Goal: Obtain resource: Obtain resource

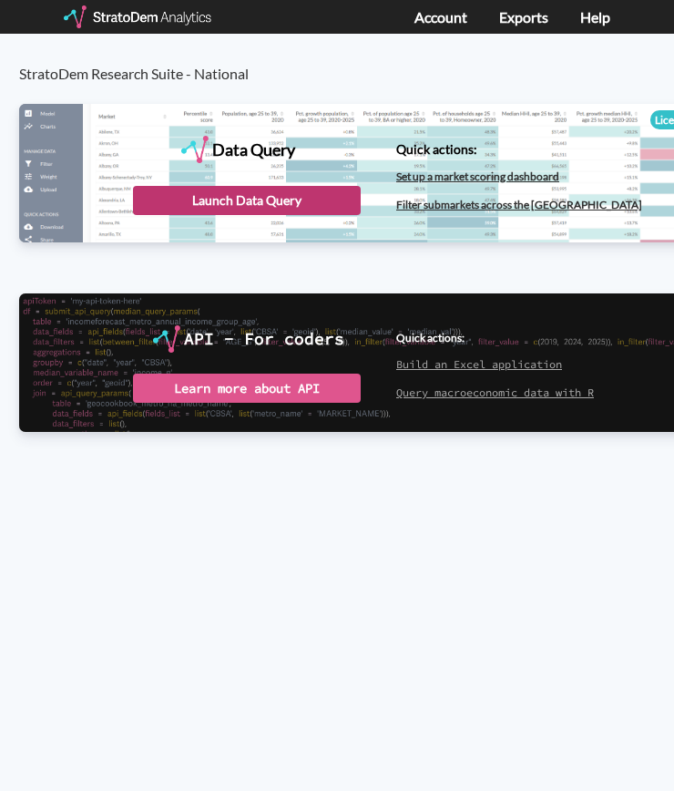
click at [268, 202] on div "Launch Data Query" at bounding box center [247, 200] width 228 height 29
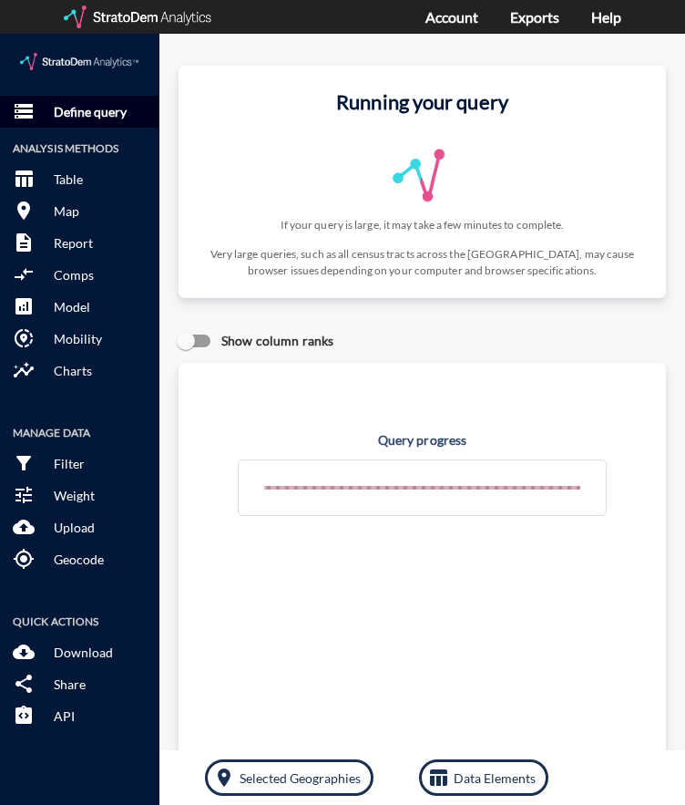
click button "storage Define query"
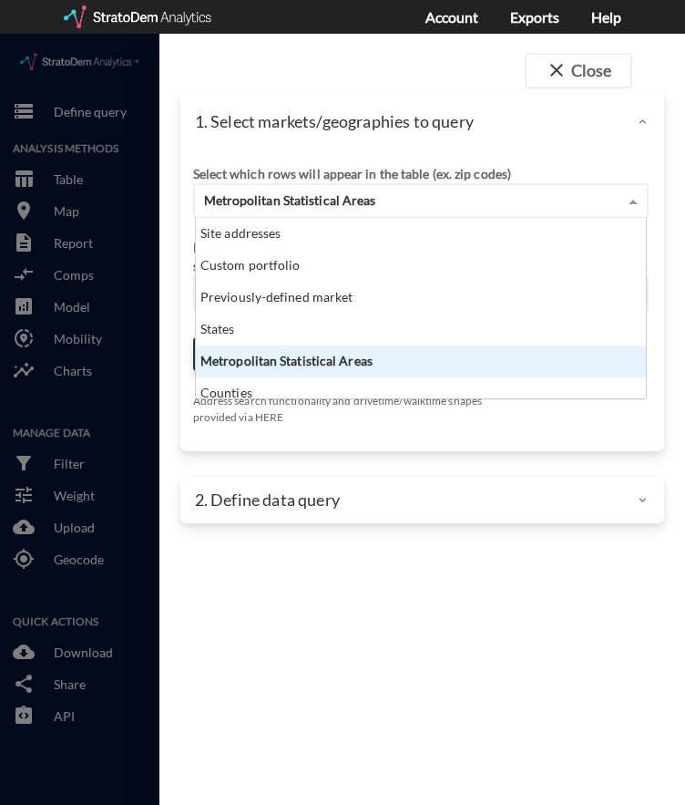
click div "Metropolitan Statistical Areas"
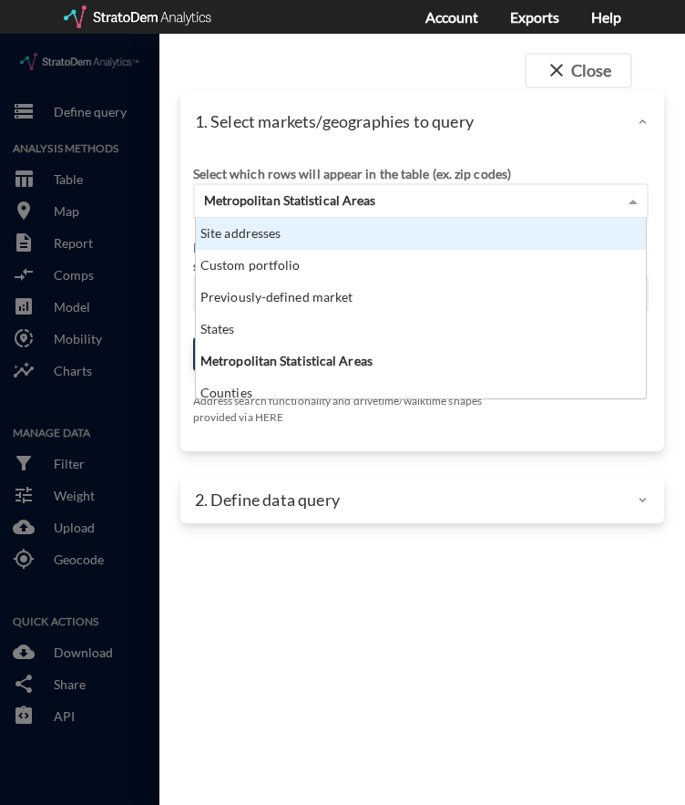
click div "Site addresses"
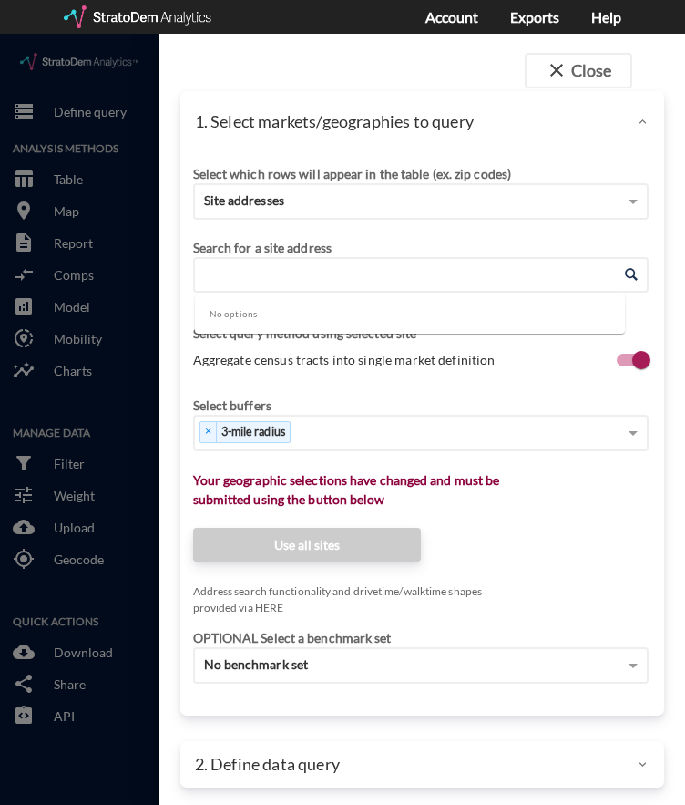
click input "Enter an address"
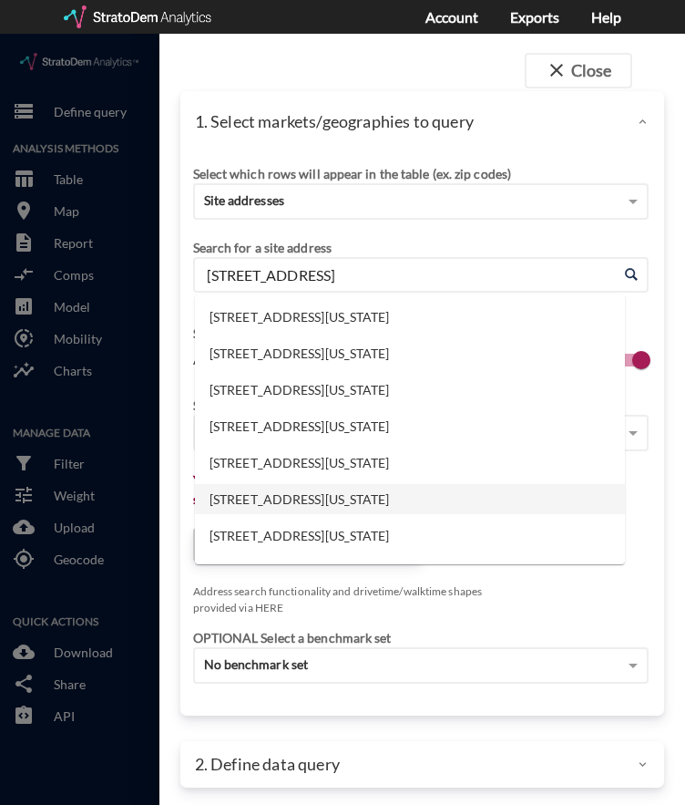
click li "1101 NW 4th St, Oak Grove, Missouri"
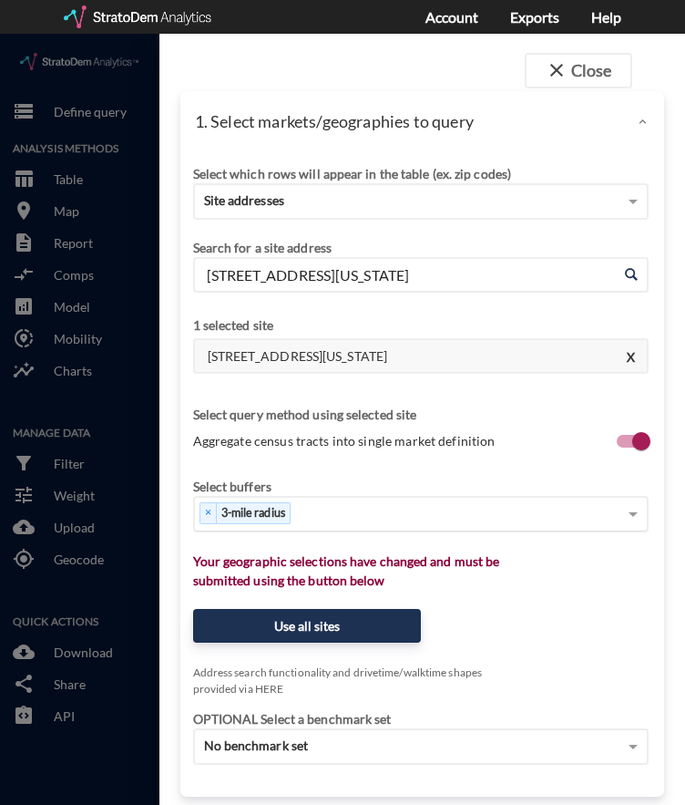
type input "1101 NW 4th St, Oak Grove, Missouri"
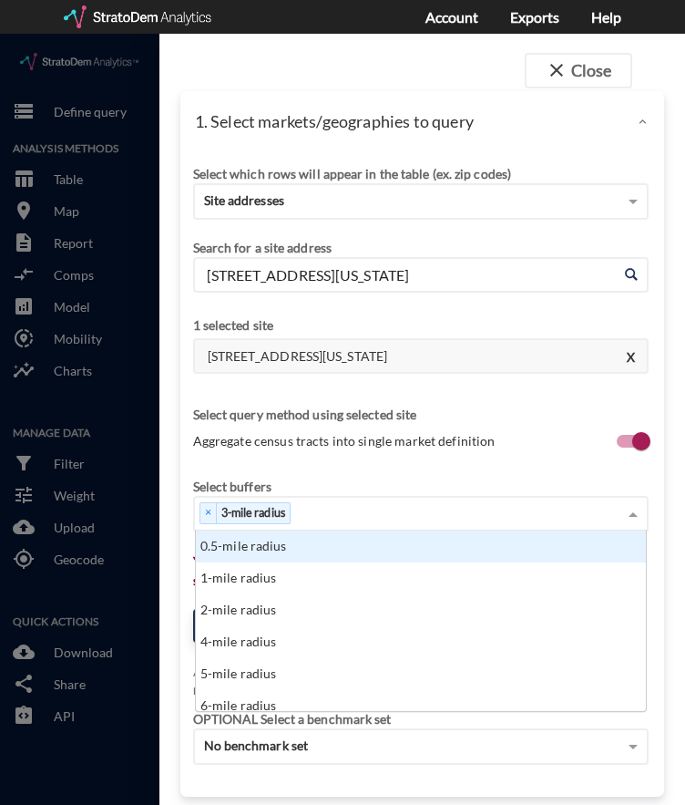
click div "× 3-mile radius"
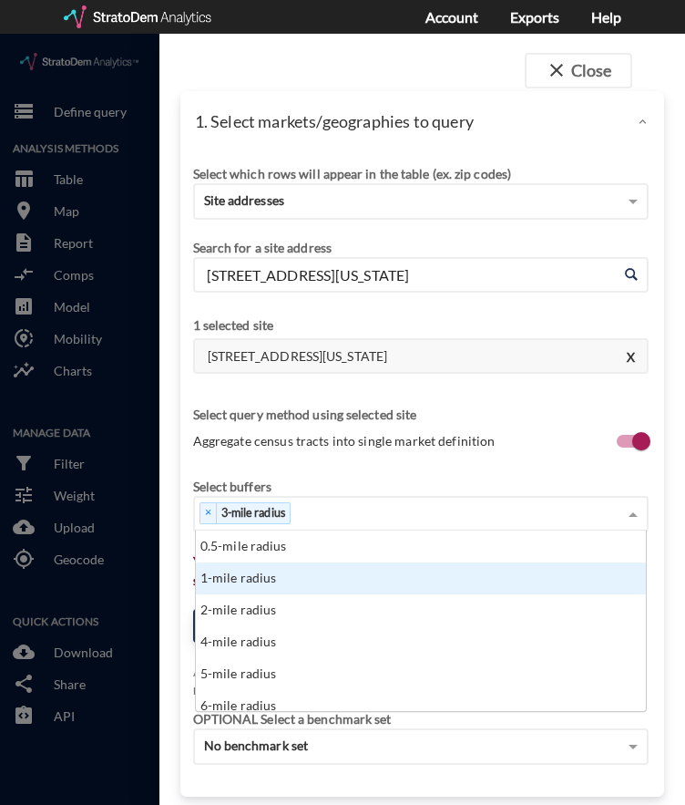
click div "1-mile radius"
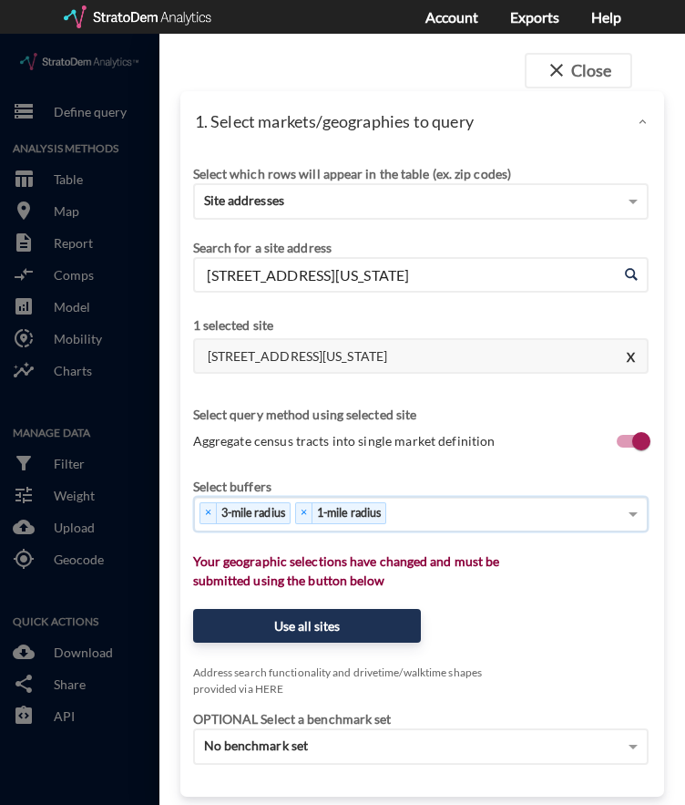
click div "× 3-mile radius × 1-mile radius"
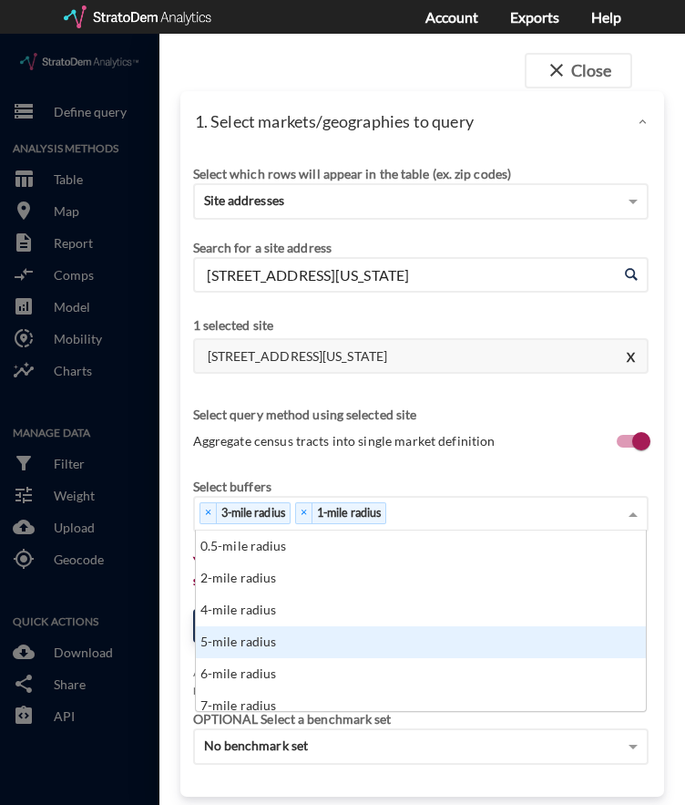
click div "5-mile radius"
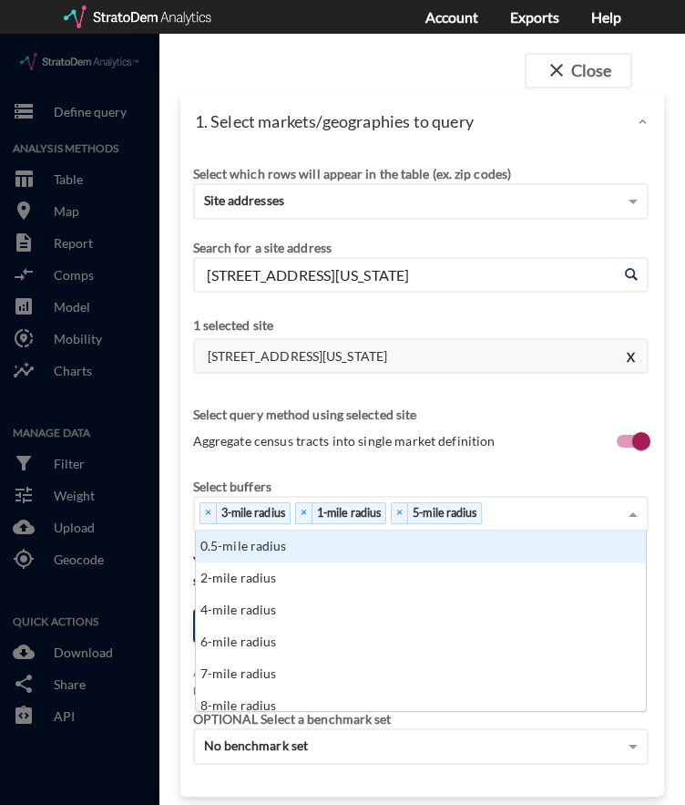
click div "× 3-mile radius × 1-mile radius × 5-mile radius"
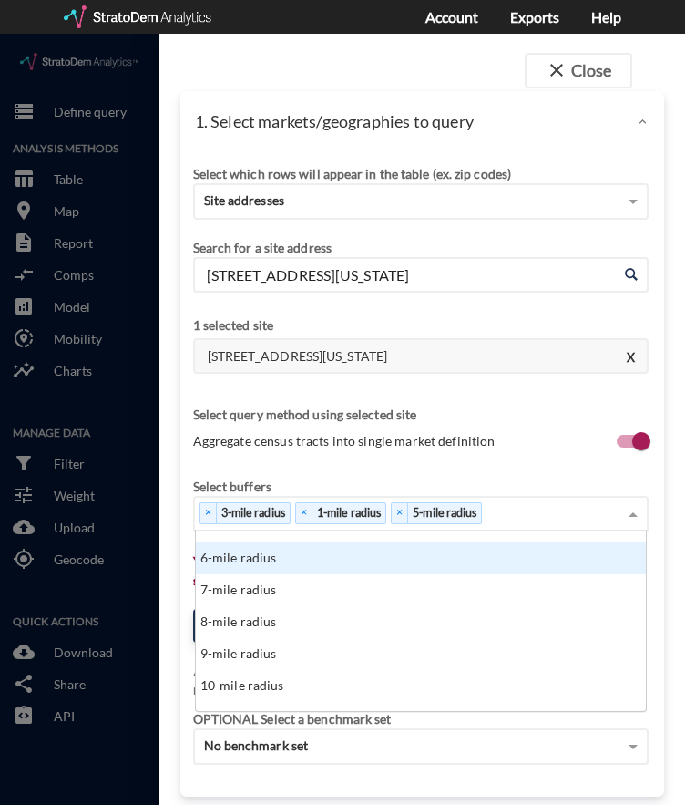
scroll to position [86, 0]
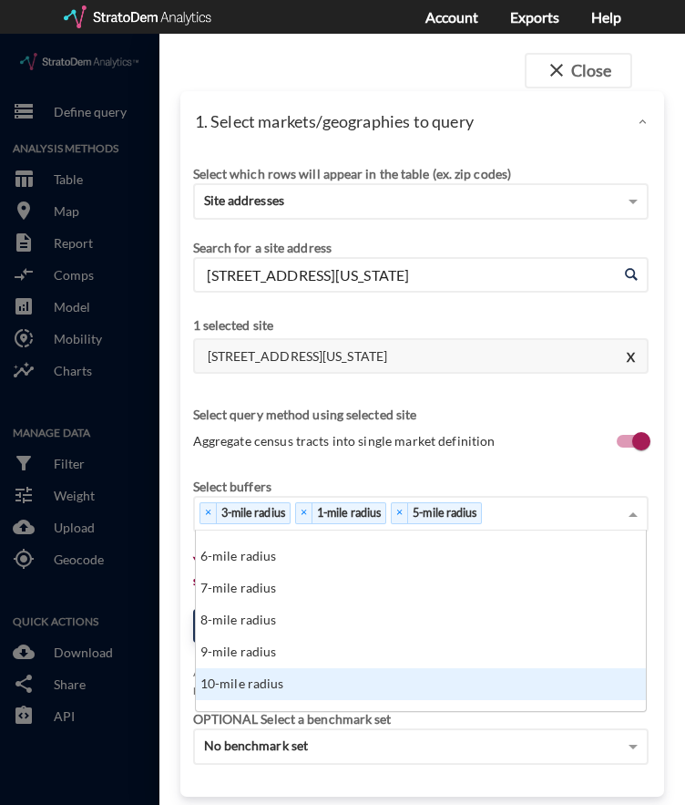
click div "10-mile radius"
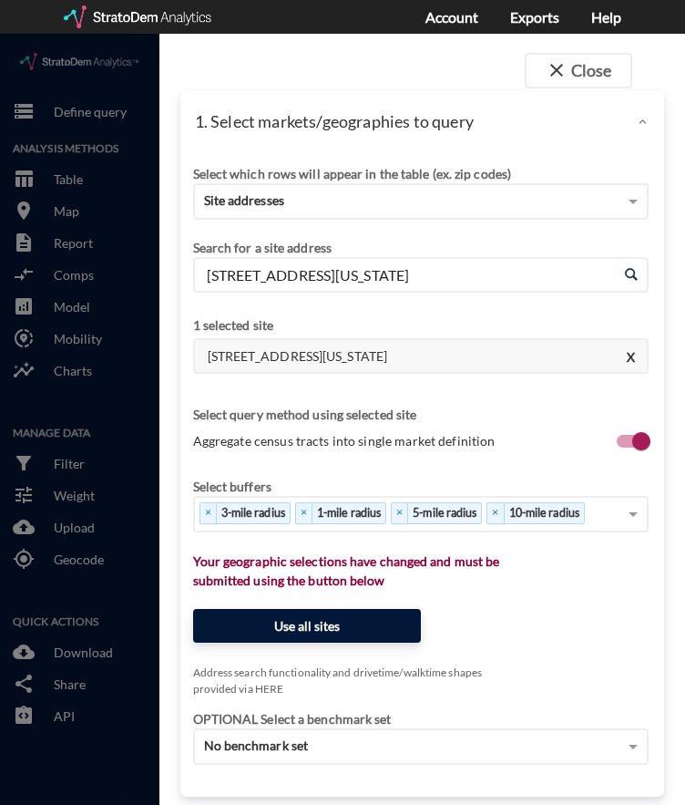
click button "Use all sites"
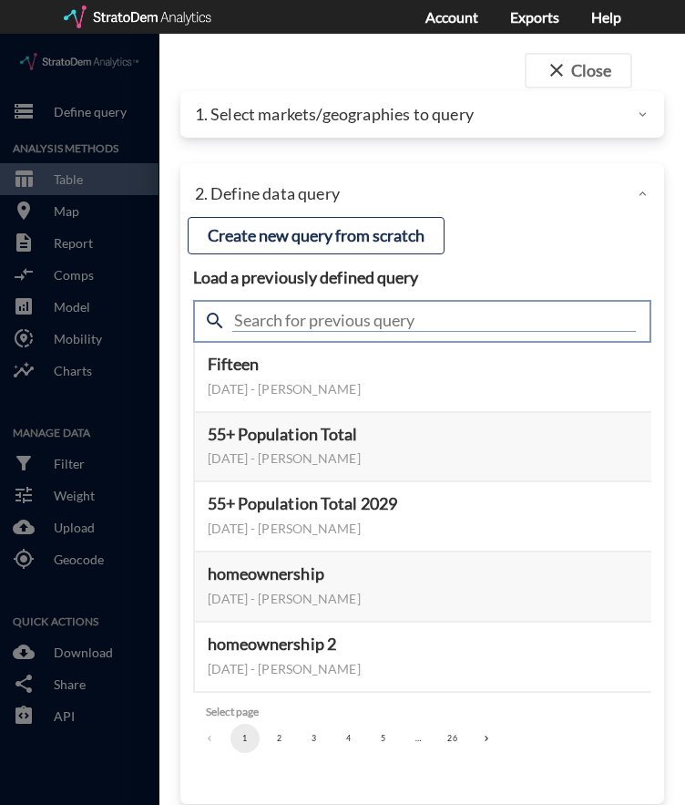
click input "text"
type input "housing demand"
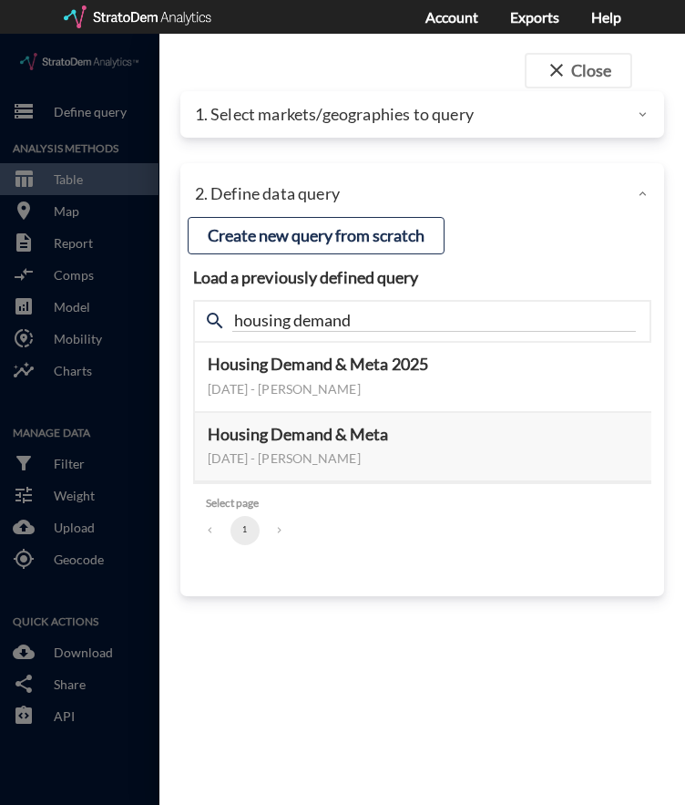
click div "close Close 1. Select markets/geographies to query Select which rows will appea…"
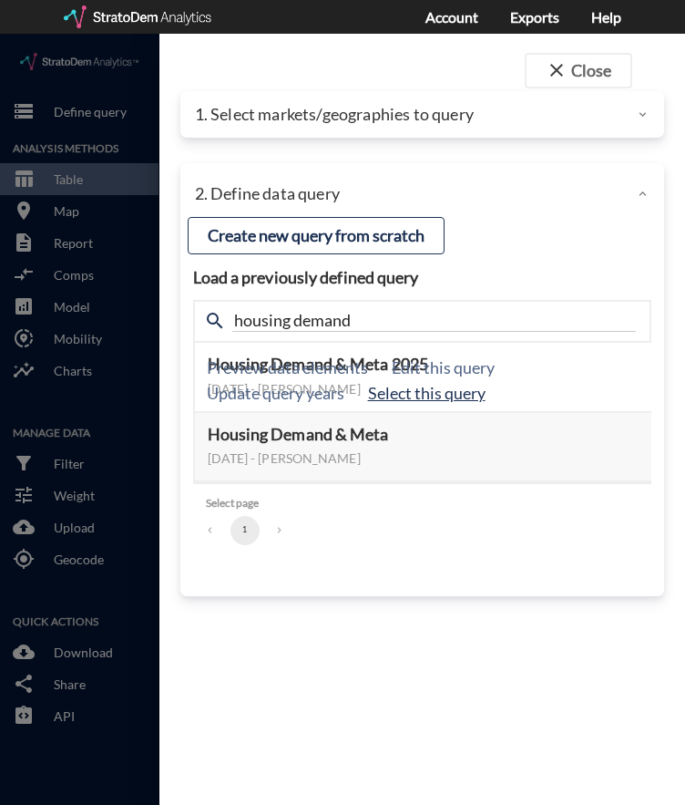
click button "Select this query"
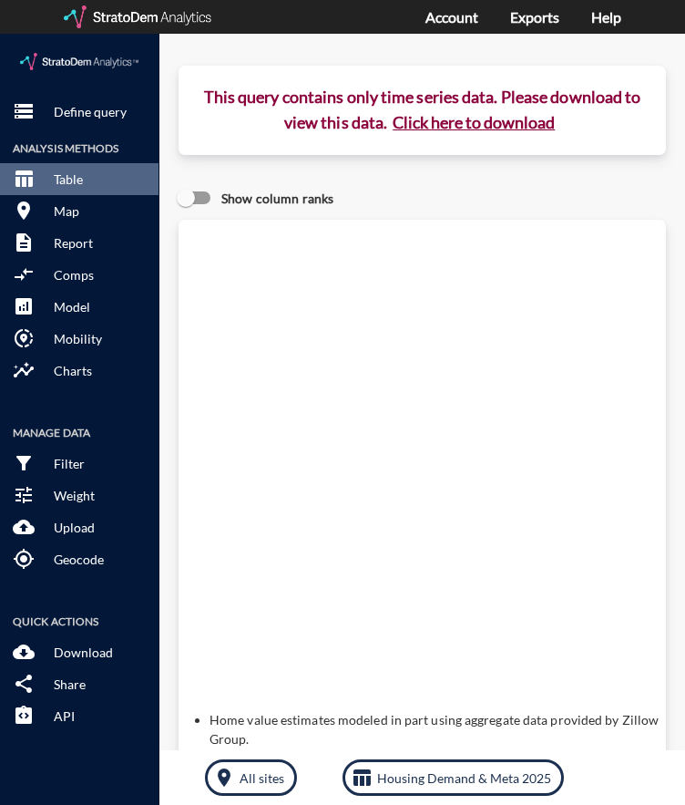
click button "Click here to download"
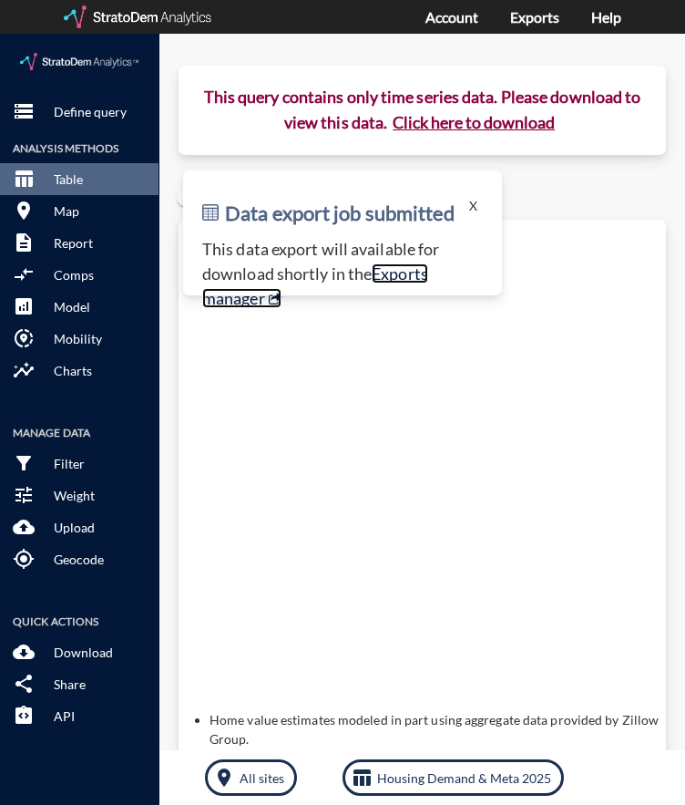
click link "Exports manager"
